Goal: Task Accomplishment & Management: Use online tool/utility

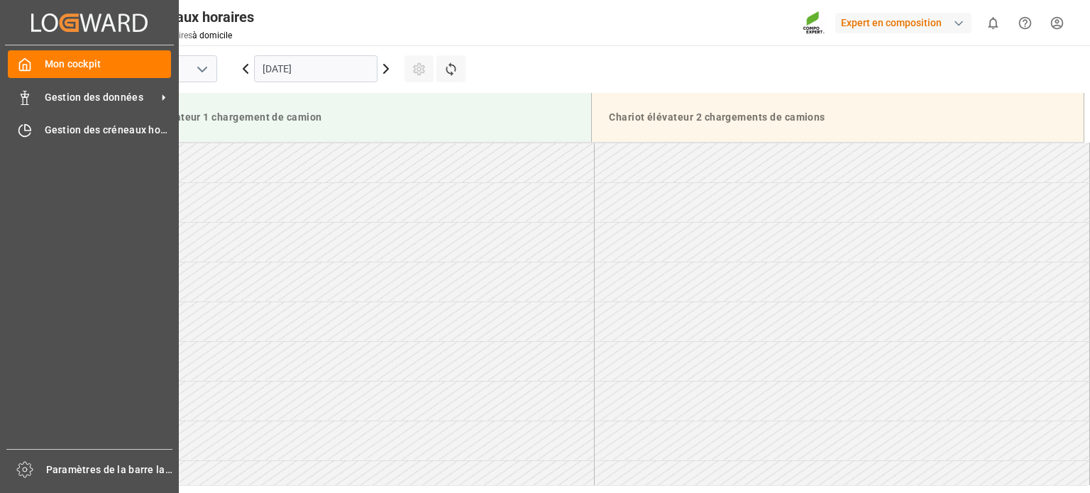
scroll to position [883, 0]
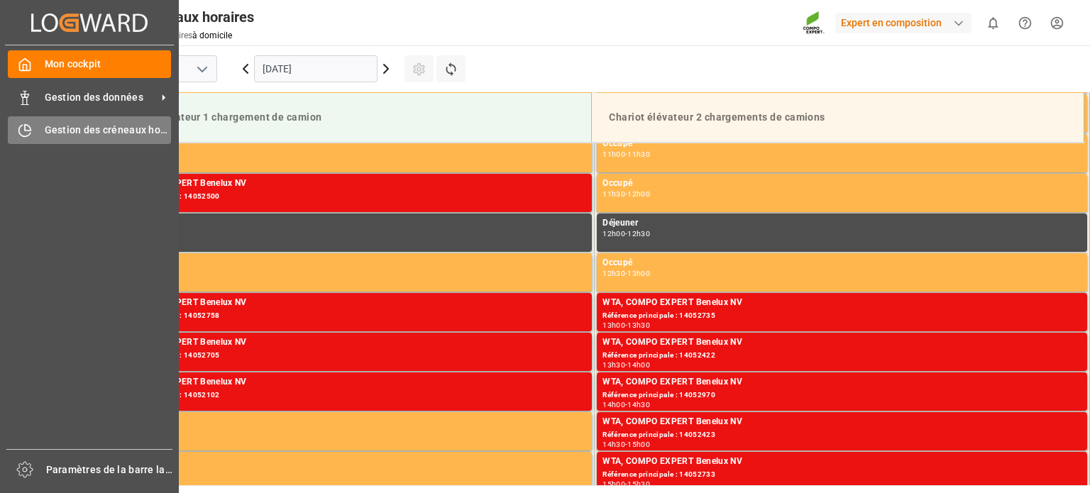
click at [74, 131] on font "Gestion des créneaux horaires" at bounding box center [116, 129] width 143 height 11
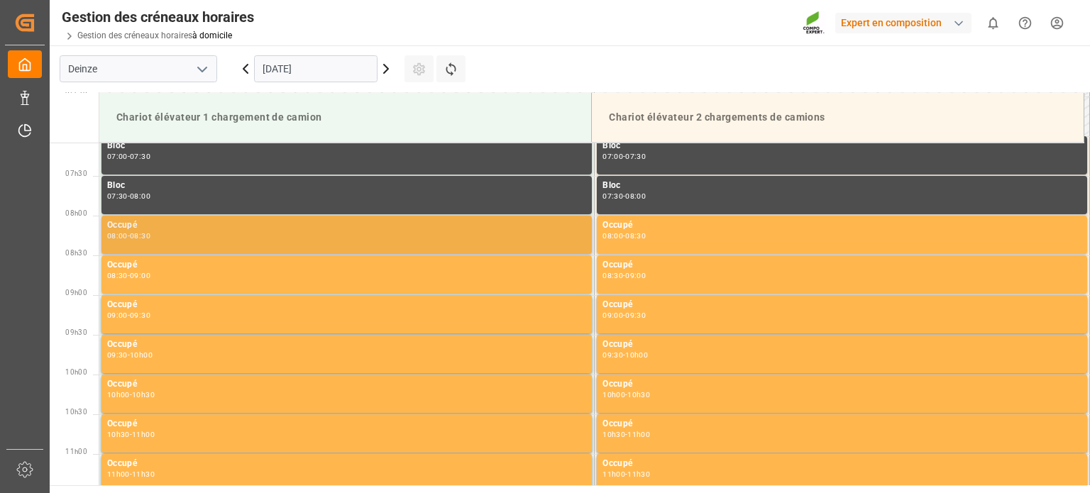
scroll to position [639, 0]
